Goal: Task Accomplishment & Management: Manage account settings

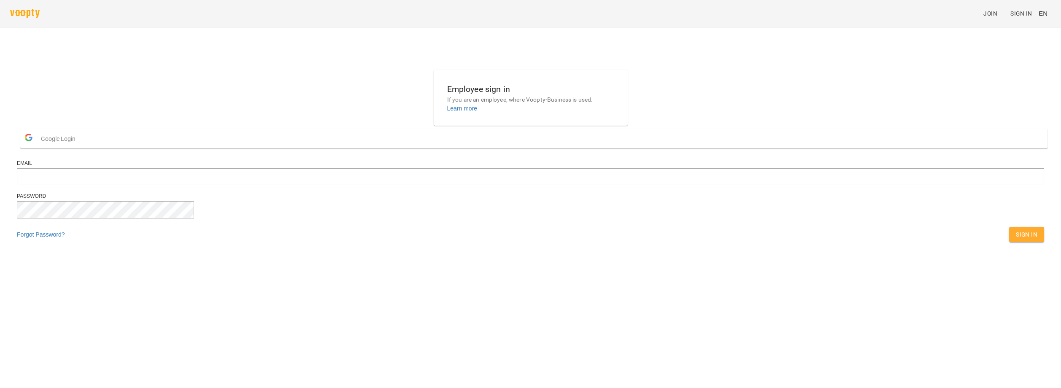
click at [465, 148] on button "Google Login" at bounding box center [533, 138] width 1027 height 19
click at [182, 235] on div "Employee sign in If you are an employee, where Voopty-Business is used. Learn m…" at bounding box center [531, 158] width 1034 height 184
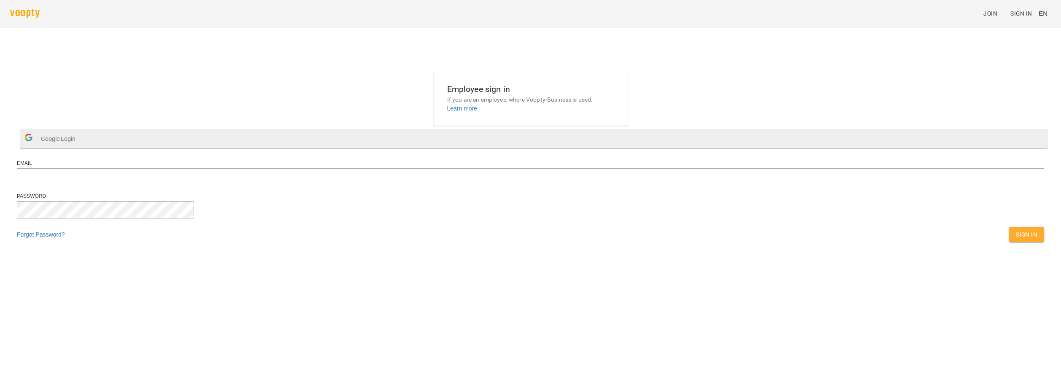
click at [80, 147] on span "Google Login" at bounding box center [60, 138] width 39 height 17
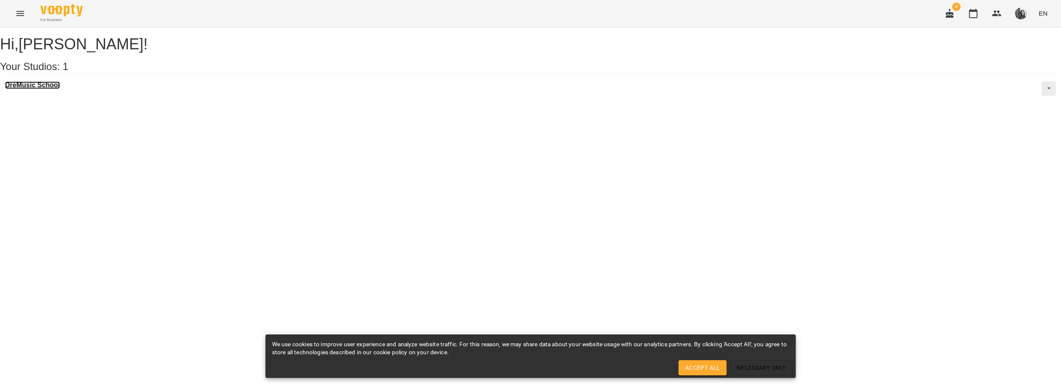
click at [30, 89] on h3 "DreMusic School" at bounding box center [32, 85] width 55 height 8
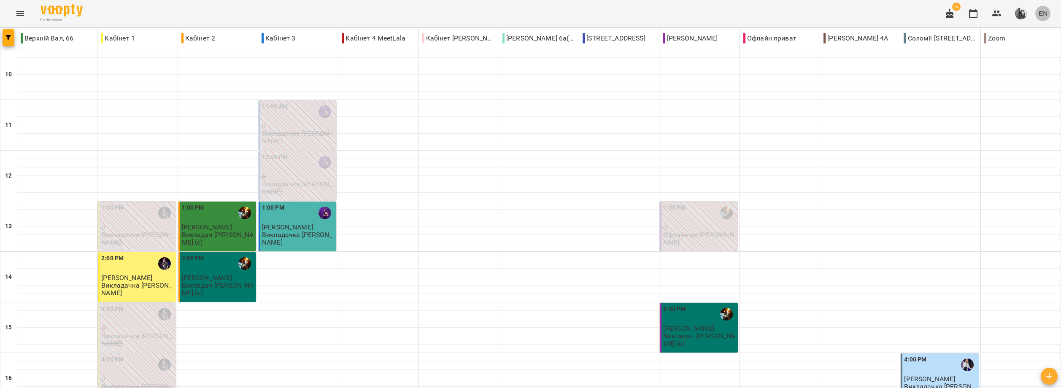
click at [1047, 11] on span "EN" at bounding box center [1043, 13] width 9 height 9
click at [1049, 48] on div "Українська" at bounding box center [1027, 47] width 43 height 15
click at [16, 10] on icon "Menu" at bounding box center [20, 13] width 10 height 10
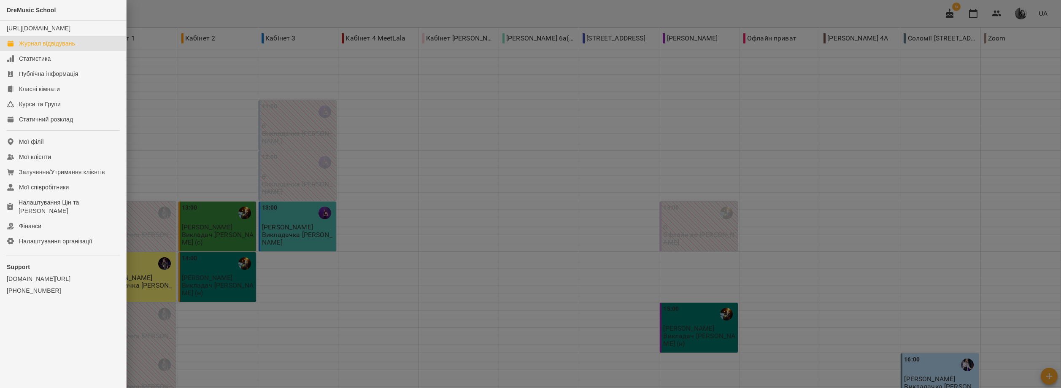
click at [16, 10] on span "DreMusic School" at bounding box center [31, 10] width 49 height 7
click at [279, 112] on div at bounding box center [530, 194] width 1061 height 388
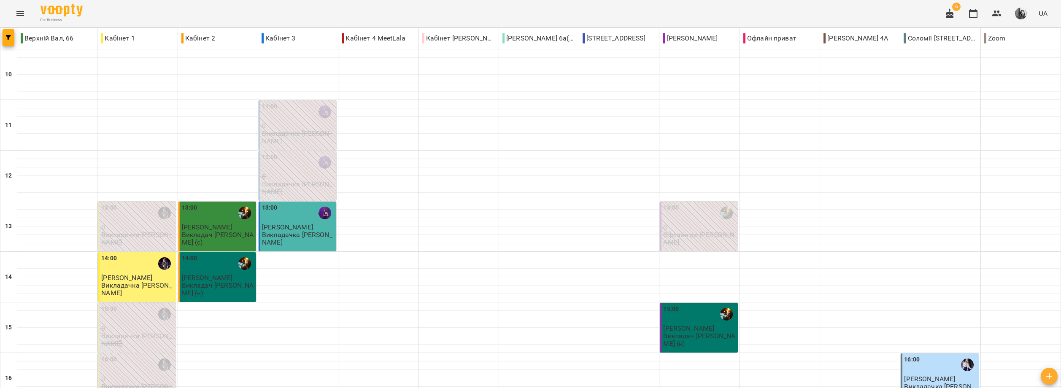
type input "**********"
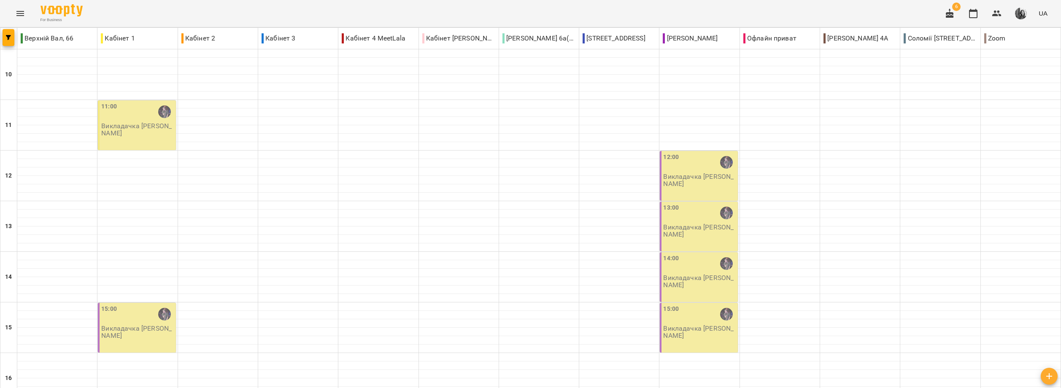
type input "**********"
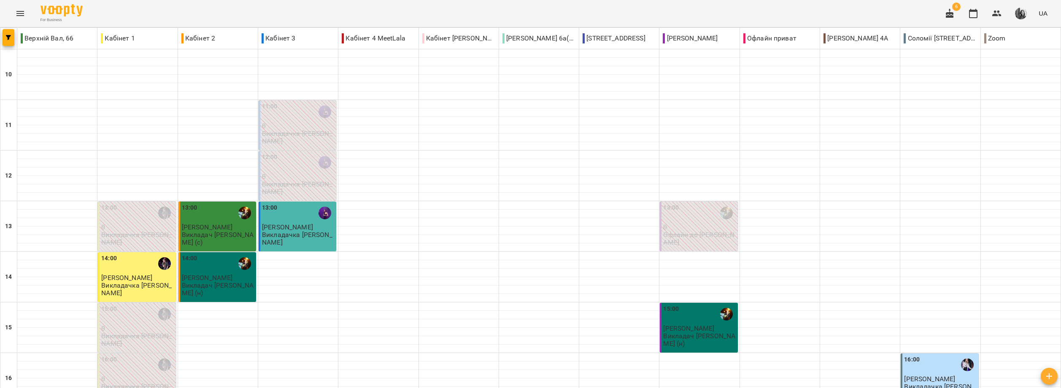
scroll to position [249, 0]
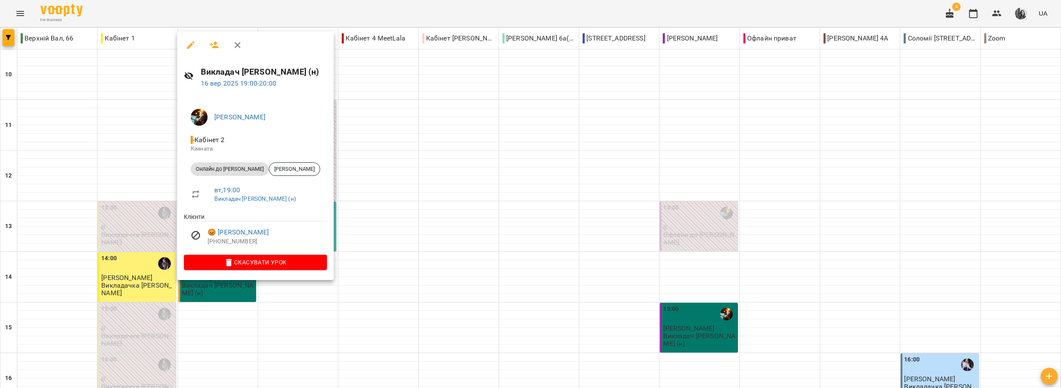
click at [238, 296] on div at bounding box center [530, 194] width 1061 height 388
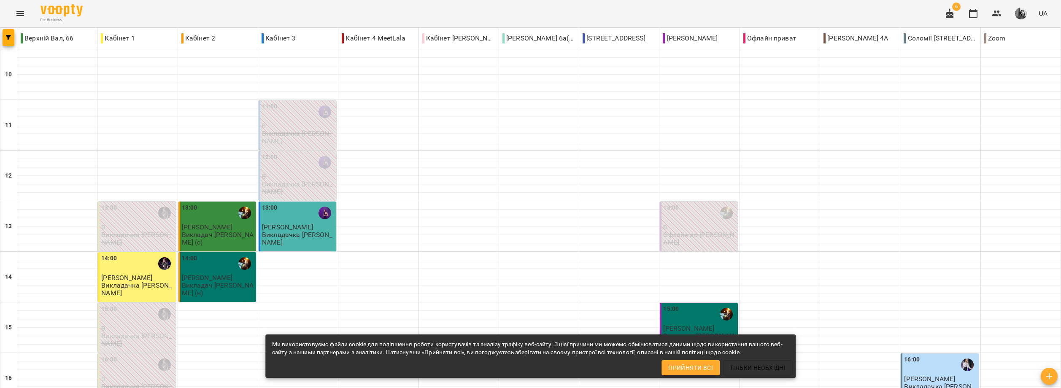
click at [685, 368] on span "Прийняти всі" at bounding box center [690, 368] width 45 height 10
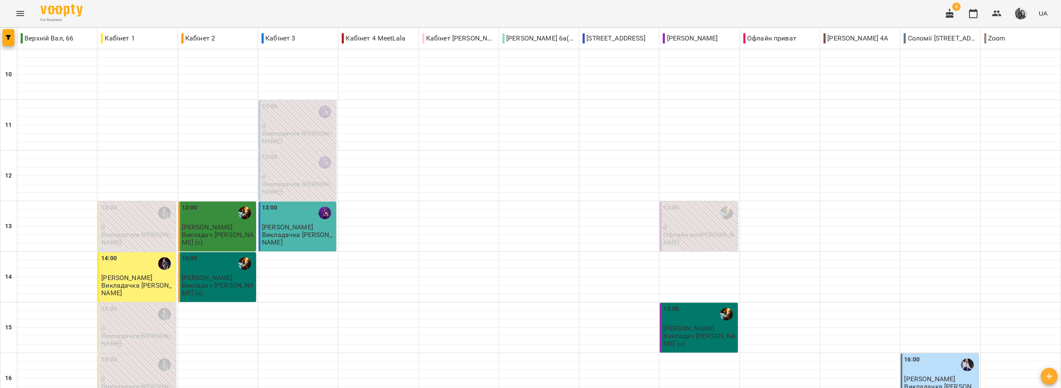
scroll to position [295, 0]
